Goal: Transaction & Acquisition: Download file/media

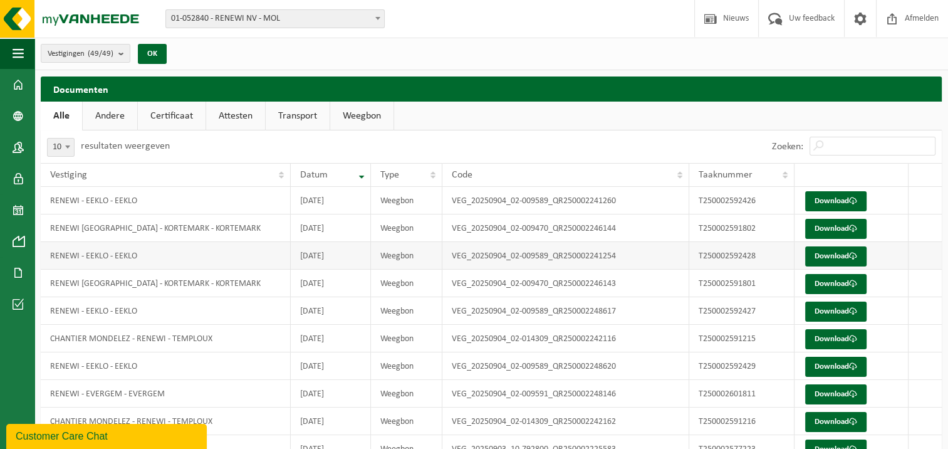
scroll to position [60, 0]
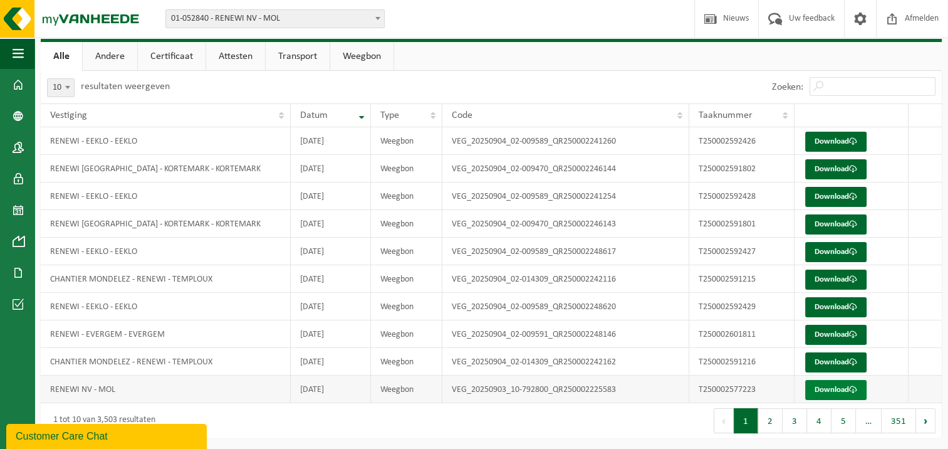
click at [825, 386] on link "Download" at bounding box center [835, 390] width 61 height 20
click at [233, 128] on td "RENEWI - EEKLO - EEKLO" at bounding box center [166, 141] width 250 height 28
click at [231, 124] on th "Vestiging" at bounding box center [166, 115] width 250 height 24
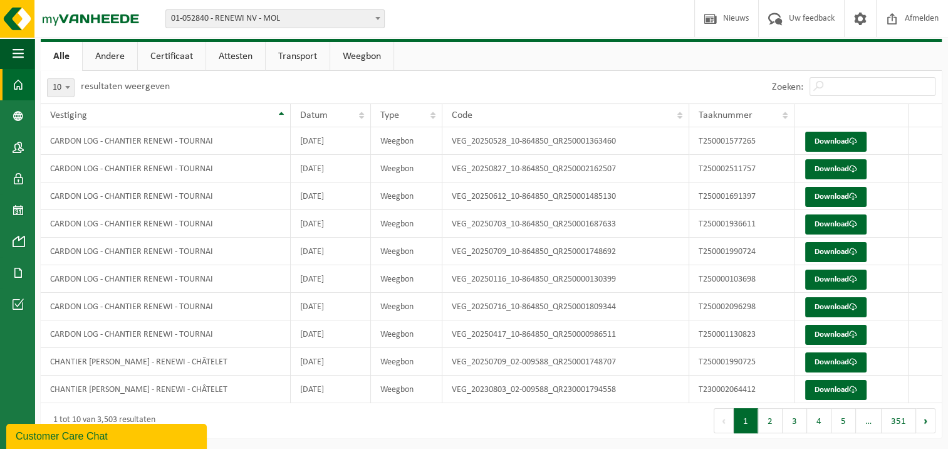
click at [17, 89] on span at bounding box center [18, 84] width 11 height 31
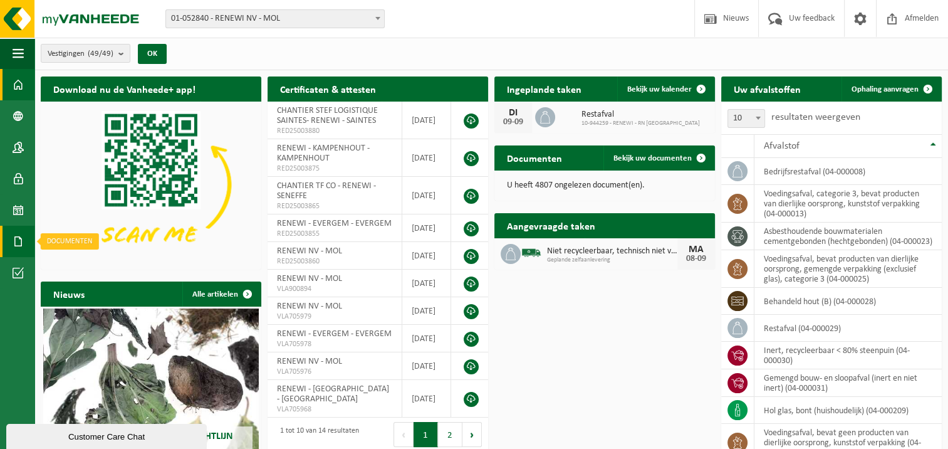
click at [16, 238] on span at bounding box center [18, 241] width 11 height 31
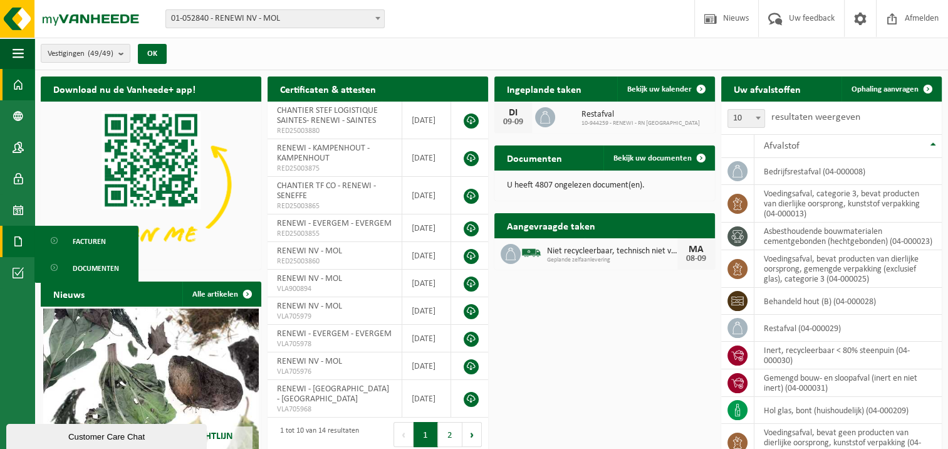
click at [110, 268] on span "Documenten" at bounding box center [96, 268] width 46 height 24
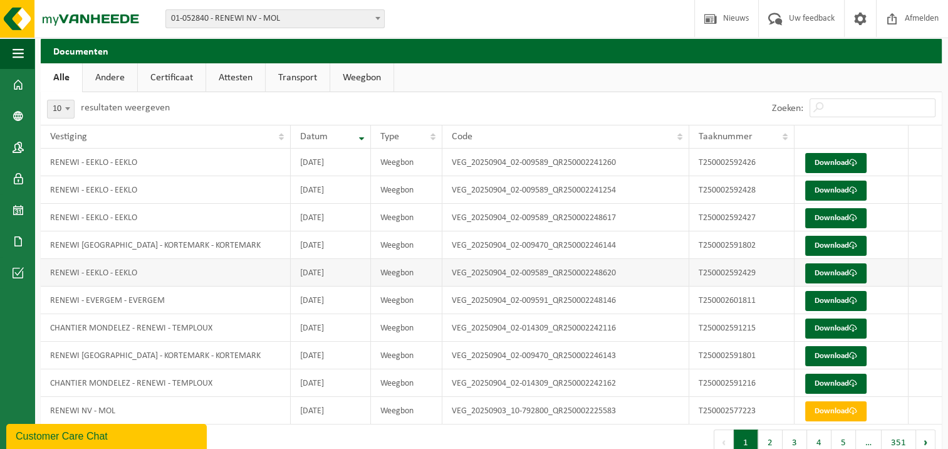
scroll to position [60, 0]
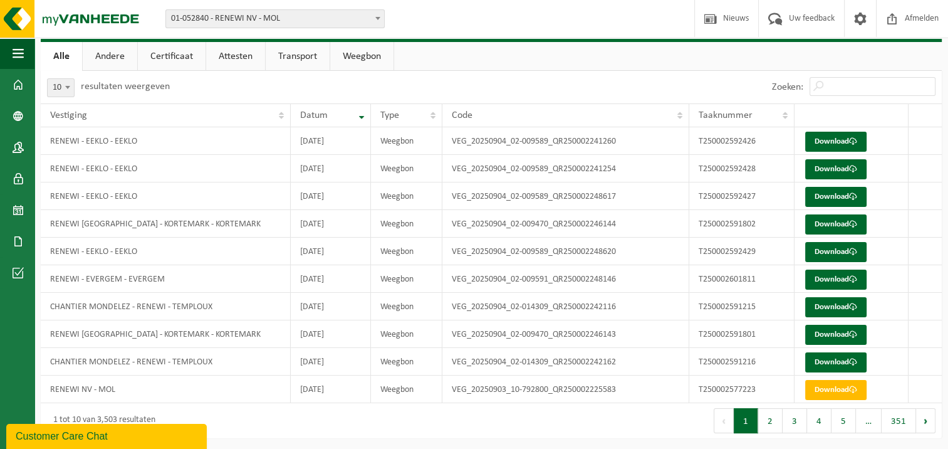
click at [758, 424] on button "1" at bounding box center [746, 420] width 24 height 25
click at [773, 427] on button "2" at bounding box center [770, 420] width 24 height 25
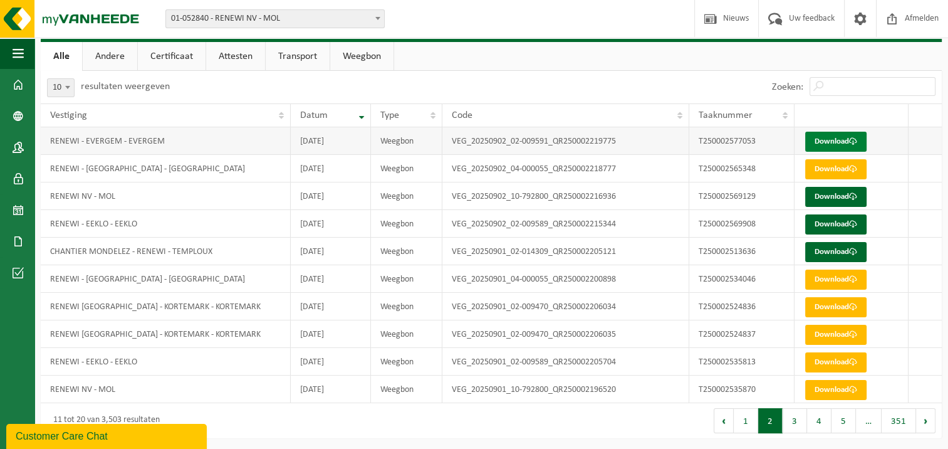
click at [828, 140] on link "Download" at bounding box center [835, 142] width 61 height 20
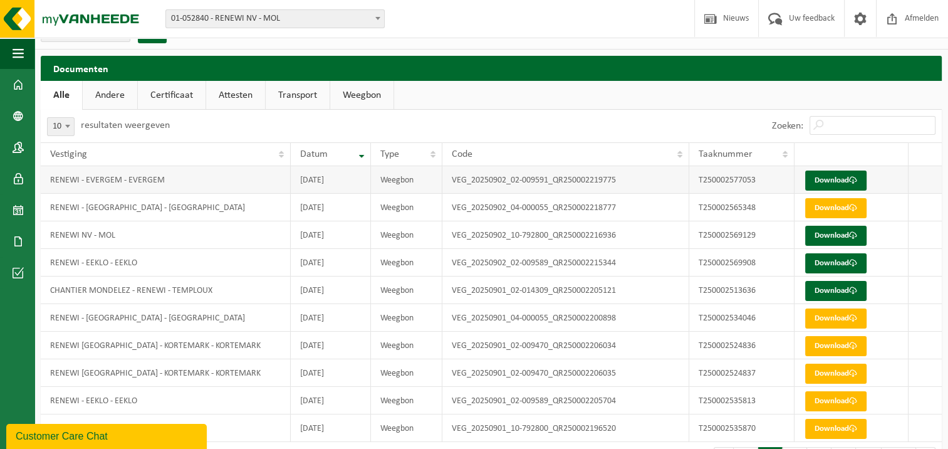
scroll to position [0, 0]
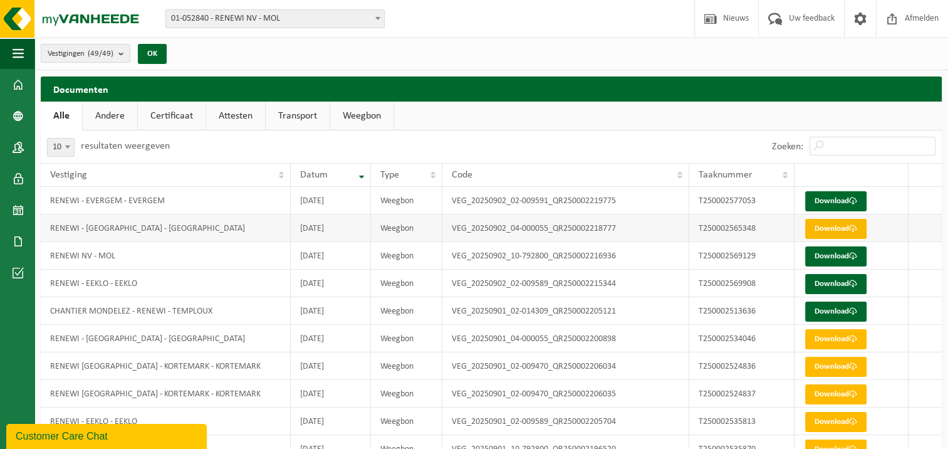
click at [841, 231] on link "Download" at bounding box center [835, 229] width 61 height 20
click at [844, 193] on link "Download" at bounding box center [835, 201] width 61 height 20
click at [828, 282] on link "Download" at bounding box center [835, 284] width 61 height 20
click at [825, 197] on link "Download" at bounding box center [835, 201] width 61 height 20
click at [831, 226] on link "Download" at bounding box center [835, 229] width 61 height 20
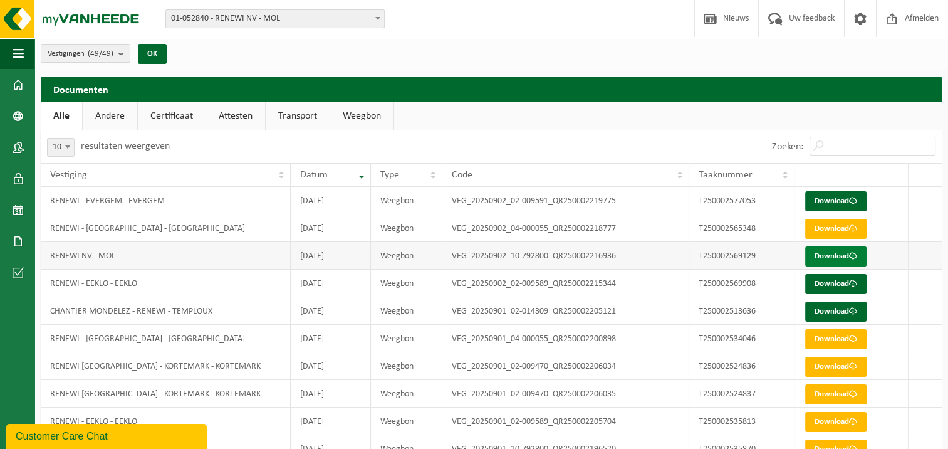
click at [836, 257] on link "Download" at bounding box center [835, 256] width 61 height 20
click at [826, 286] on link "Download" at bounding box center [835, 284] width 61 height 20
click at [825, 283] on link "Download" at bounding box center [835, 284] width 61 height 20
click at [401, 317] on td "Weegbon" at bounding box center [406, 311] width 71 height 28
click at [236, 346] on td "RENEWI - [GEOGRAPHIC_DATA] - [GEOGRAPHIC_DATA]" at bounding box center [166, 339] width 250 height 28
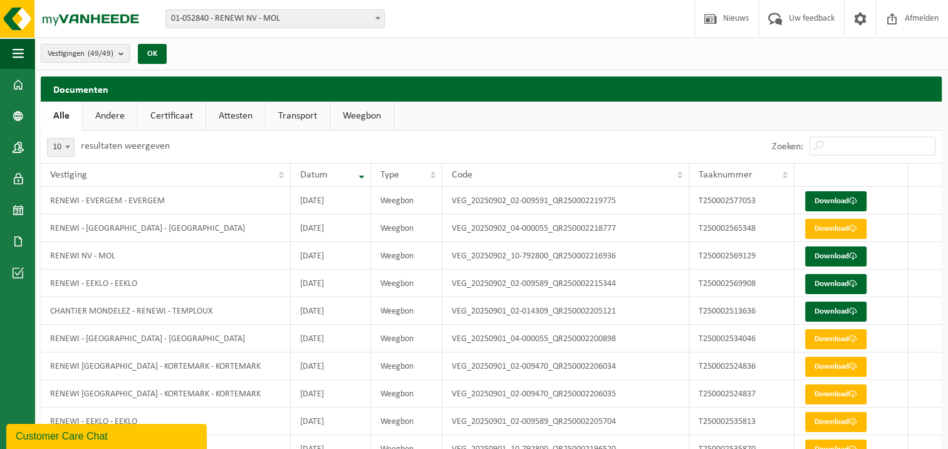
click at [545, 53] on div "Vestigingen (49/49) Alles selecteren Alles deselecteren RENEWI NV - MOL CARDON …" at bounding box center [491, 54] width 914 height 33
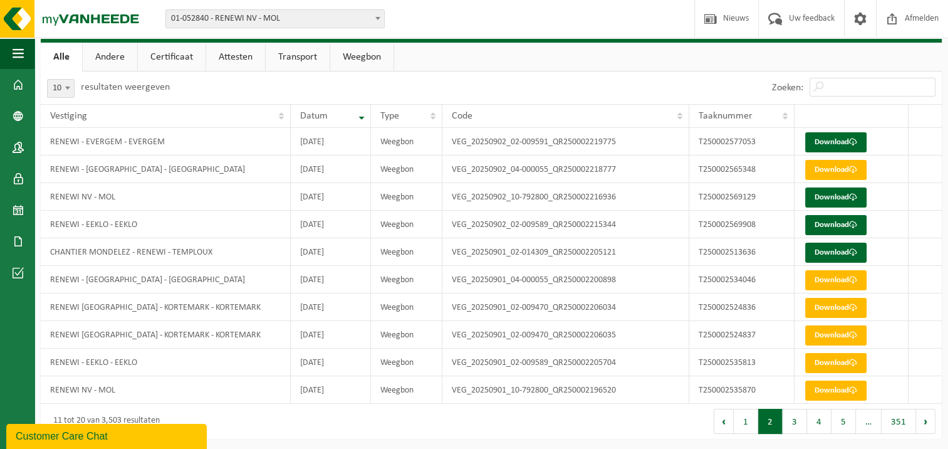
scroll to position [60, 0]
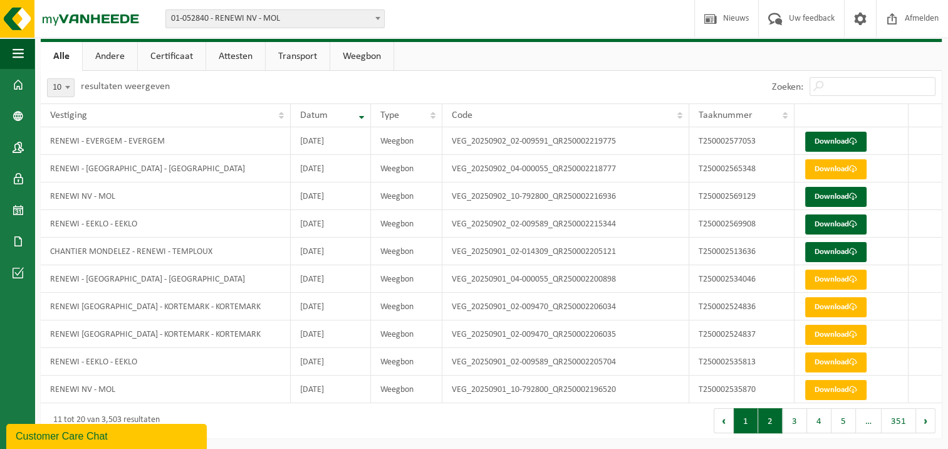
click at [758, 419] on button "1" at bounding box center [746, 420] width 24 height 25
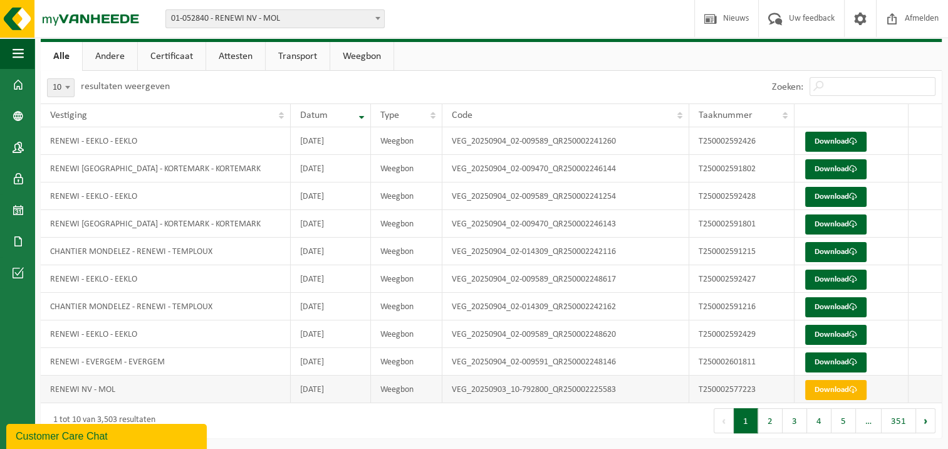
click at [835, 388] on link "Download" at bounding box center [835, 390] width 61 height 20
click at [774, 419] on button "2" at bounding box center [770, 420] width 24 height 25
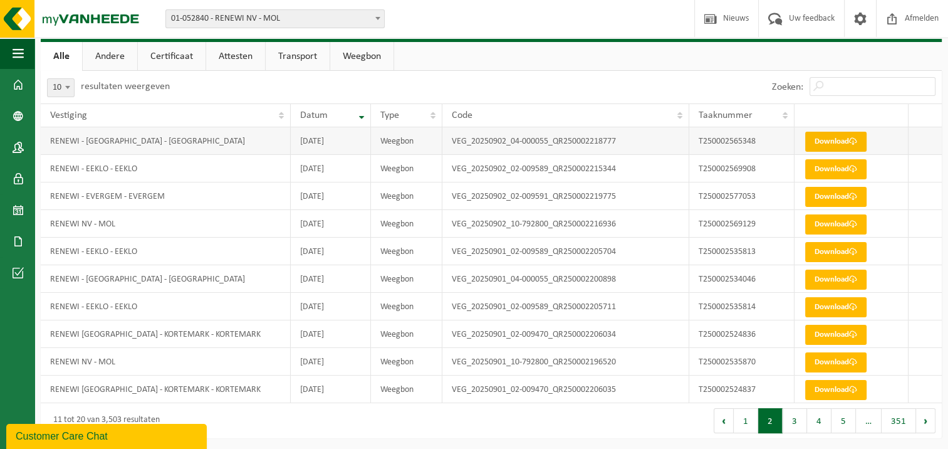
click at [825, 136] on link "Download" at bounding box center [835, 142] width 61 height 20
click at [836, 174] on link "Download" at bounding box center [835, 169] width 61 height 20
click at [850, 199] on link "Download" at bounding box center [835, 197] width 61 height 20
click at [843, 223] on link "Download" at bounding box center [835, 224] width 61 height 20
click at [830, 254] on link "Download" at bounding box center [835, 252] width 61 height 20
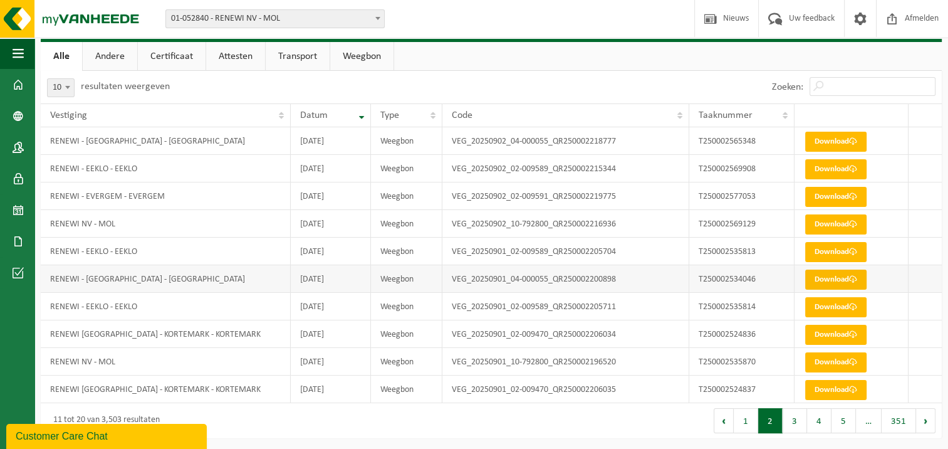
click at [837, 286] on link "Download" at bounding box center [835, 279] width 61 height 20
